Goal: Transaction & Acquisition: Purchase product/service

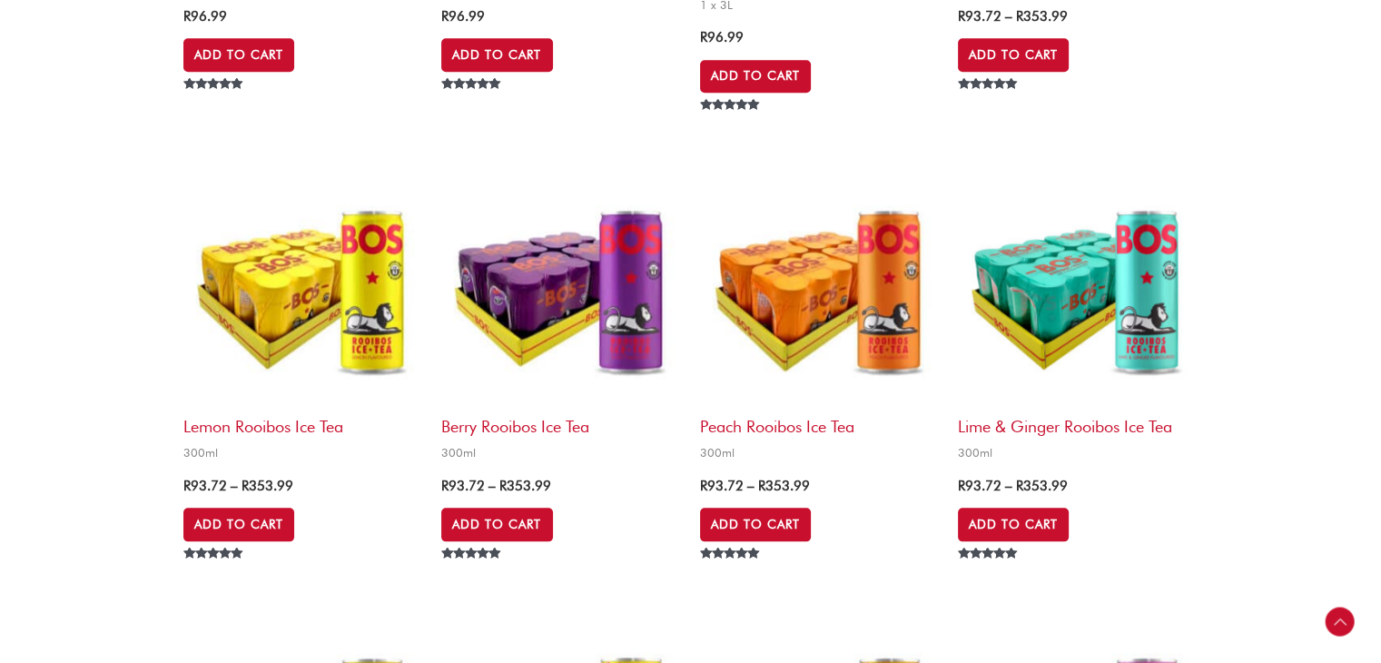
scroll to position [1907, 0]
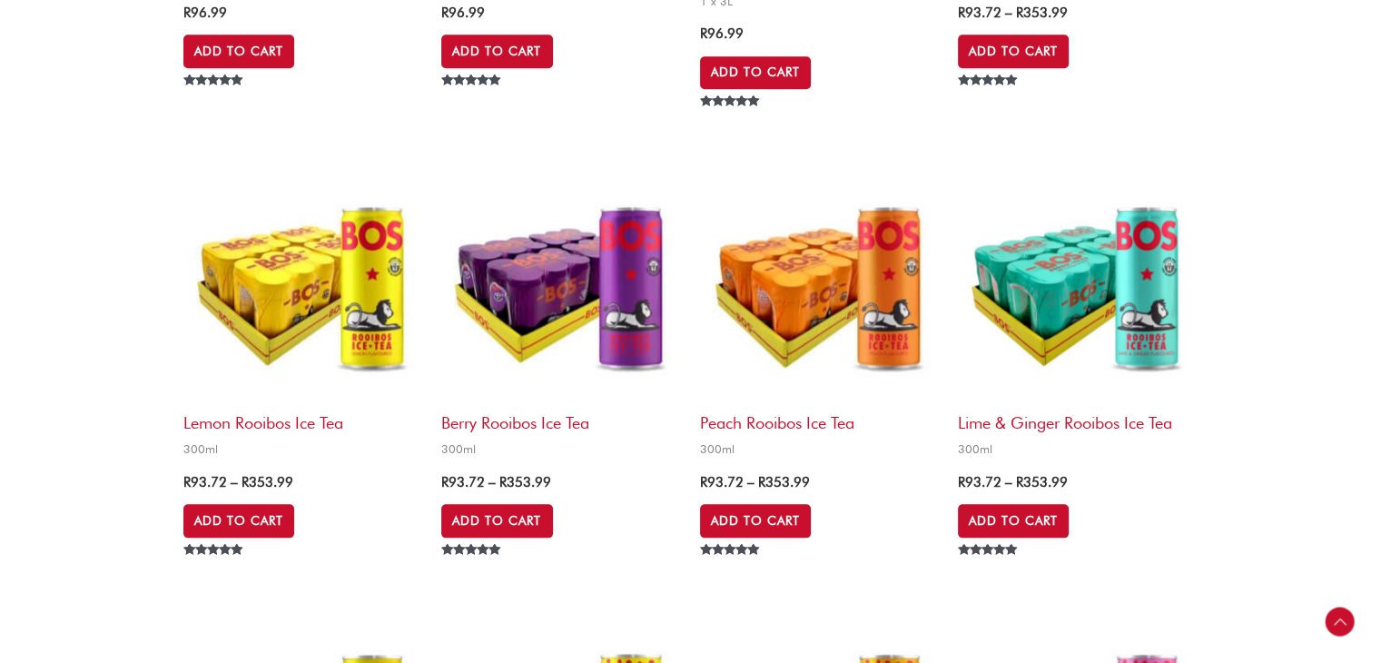
click at [886, 295] on img at bounding box center [820, 283] width 240 height 240
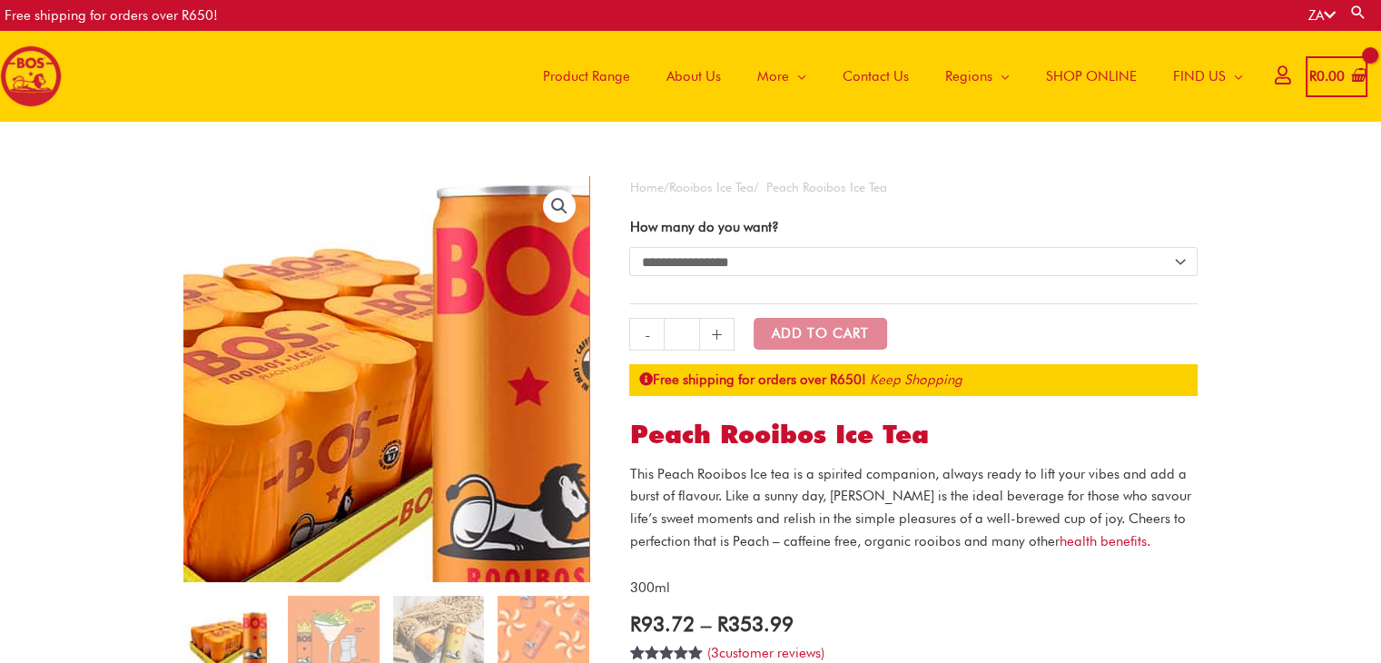
click at [471, 332] on img at bounding box center [318, 416] width 727 height 727
